Goal: Task Accomplishment & Management: Manage account settings

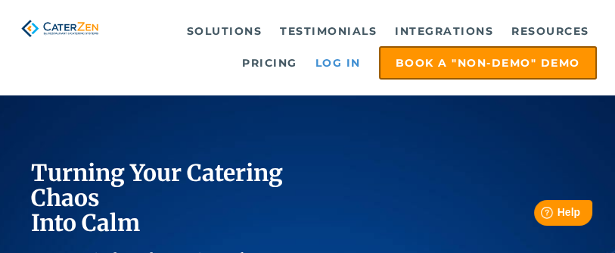
click at [323, 57] on link "Log in" at bounding box center [338, 63] width 61 height 30
click at [335, 59] on link "Log in" at bounding box center [338, 63] width 61 height 30
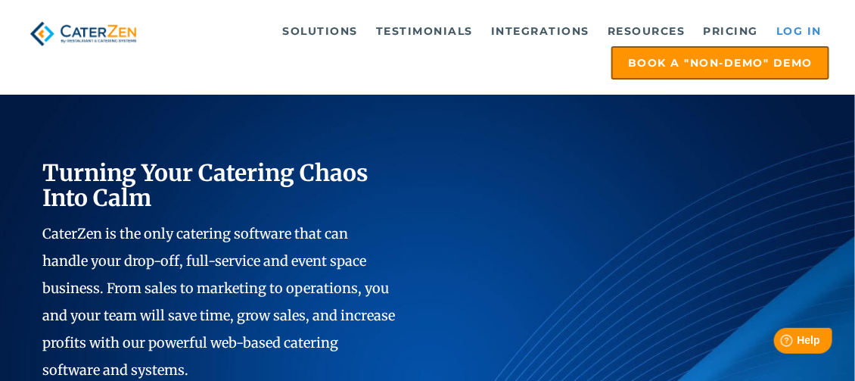
click at [800, 28] on link "Log in" at bounding box center [799, 31] width 61 height 30
